Goal: Information Seeking & Learning: Learn about a topic

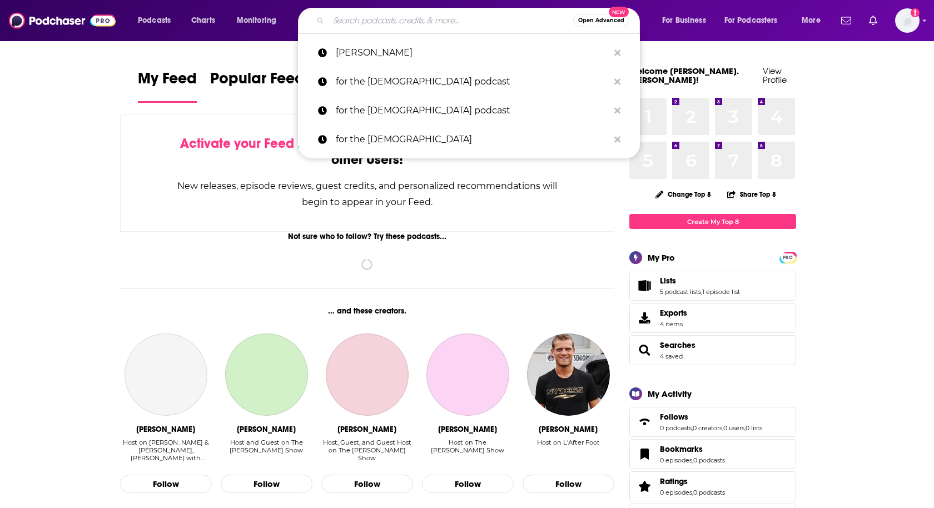
click at [347, 27] on input "Search podcasts, credits, & more..." at bounding box center [450, 21] width 245 height 18
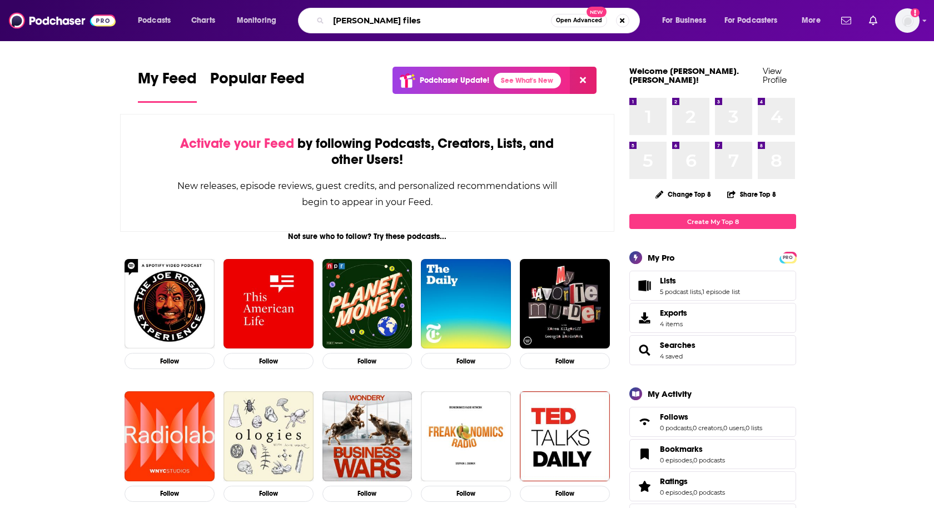
type input "[PERSON_NAME] files"
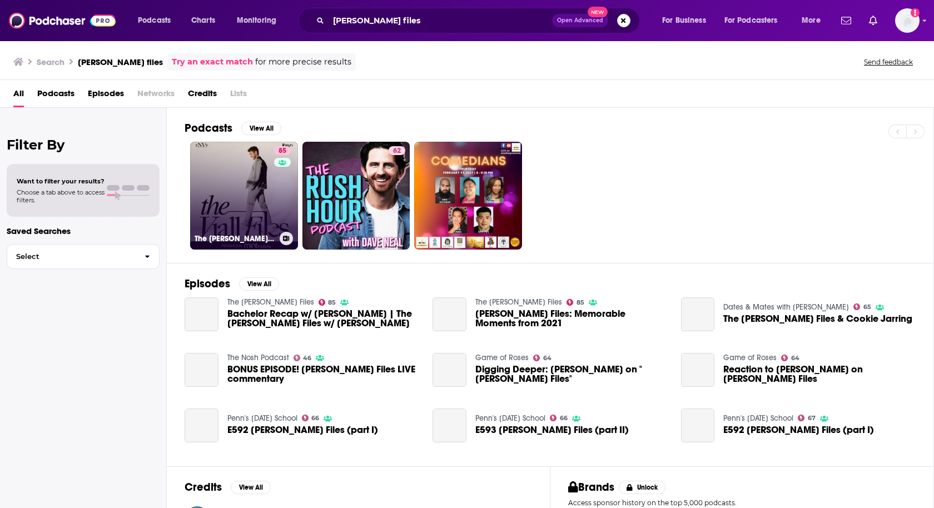
click at [223, 200] on link "85 The [PERSON_NAME] Files" at bounding box center [244, 196] width 108 height 108
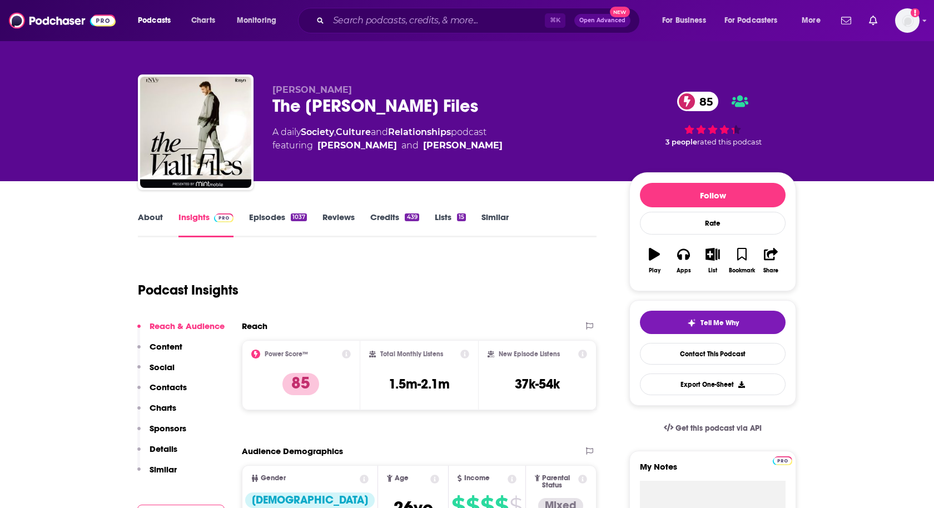
click at [160, 385] on p "Contacts" at bounding box center [168, 387] width 37 height 11
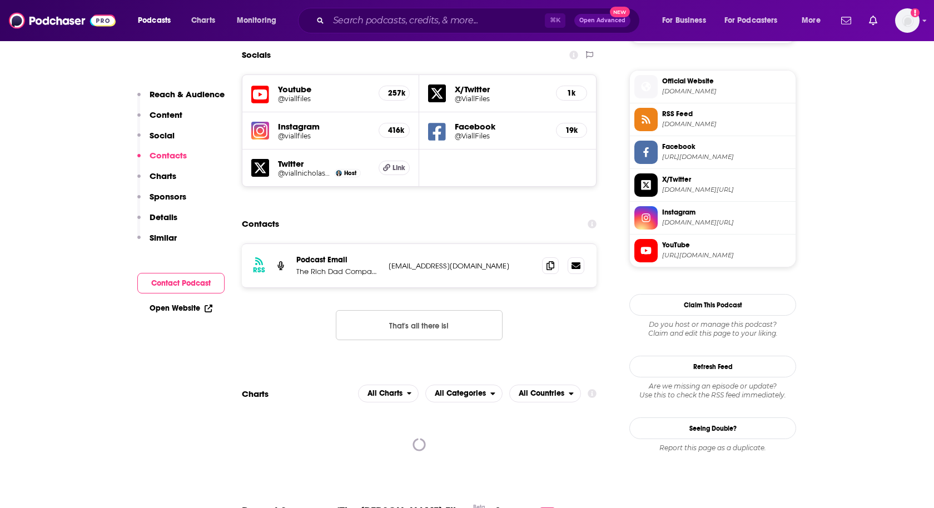
scroll to position [975, 0]
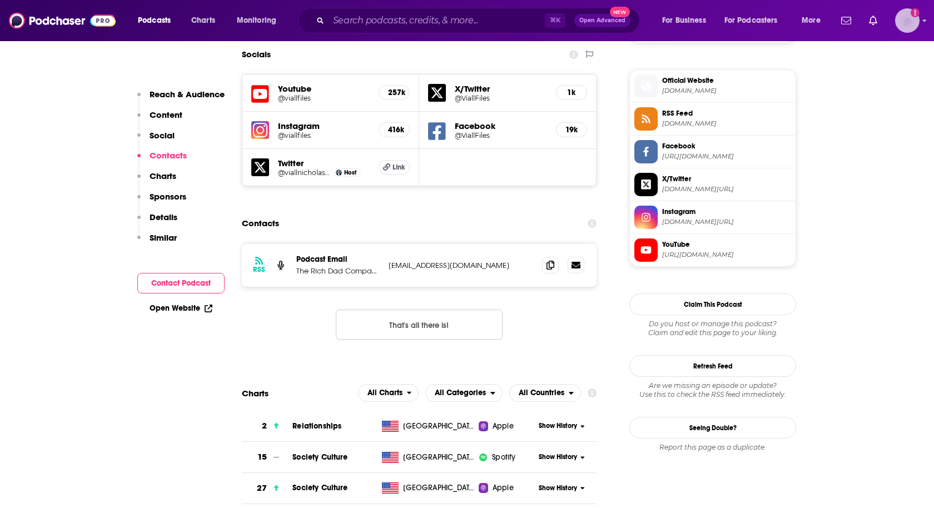
click at [901, 28] on img "Logged in as heidi.egloff" at bounding box center [907, 20] width 24 height 24
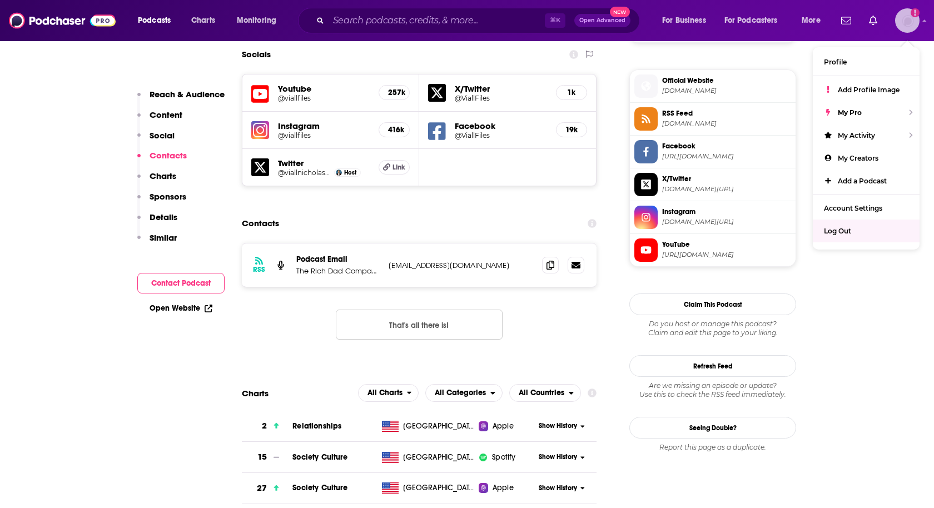
click at [838, 227] on span "Log Out" at bounding box center [837, 231] width 27 height 8
